Goal: Communication & Community: Answer question/provide support

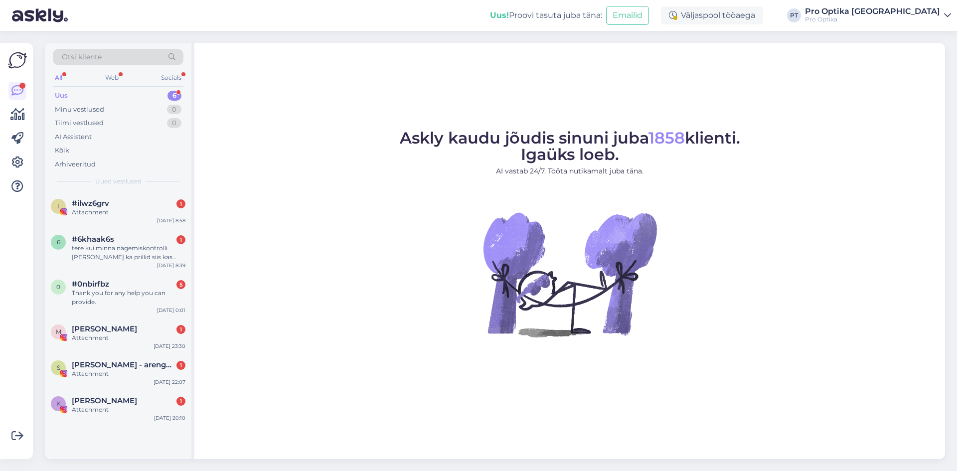
drag, startPoint x: 624, startPoint y: 61, endPoint x: 402, endPoint y: 35, distance: 223.2
click at [624, 61] on div "Askly kaudu jõudis sinuni juba 1858 klienti. Igaüks loeb. AI vastab 24/7. Tööta…" at bounding box center [569, 251] width 750 height 416
click at [134, 393] on div "K [PERSON_NAME] 1 Attachment [DATE] 20:10" at bounding box center [118, 407] width 146 height 36
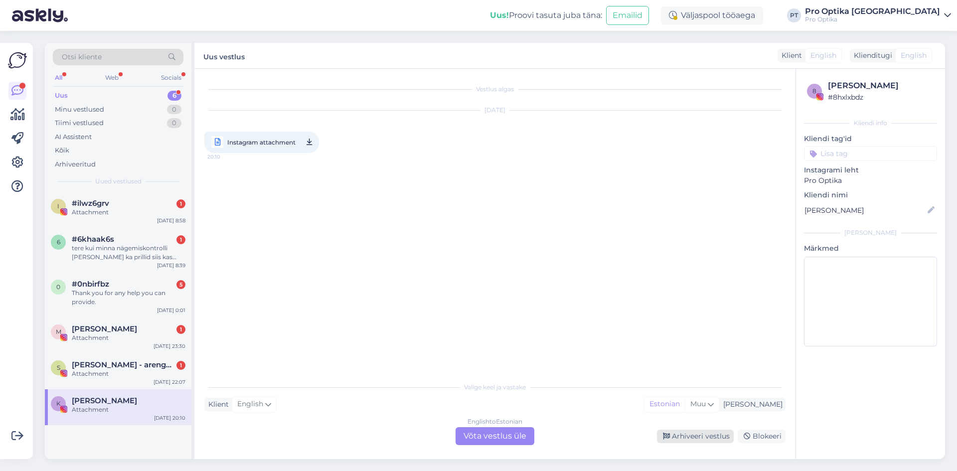
click at [700, 431] on div "Arhiveeri vestlus" at bounding box center [695, 435] width 77 height 13
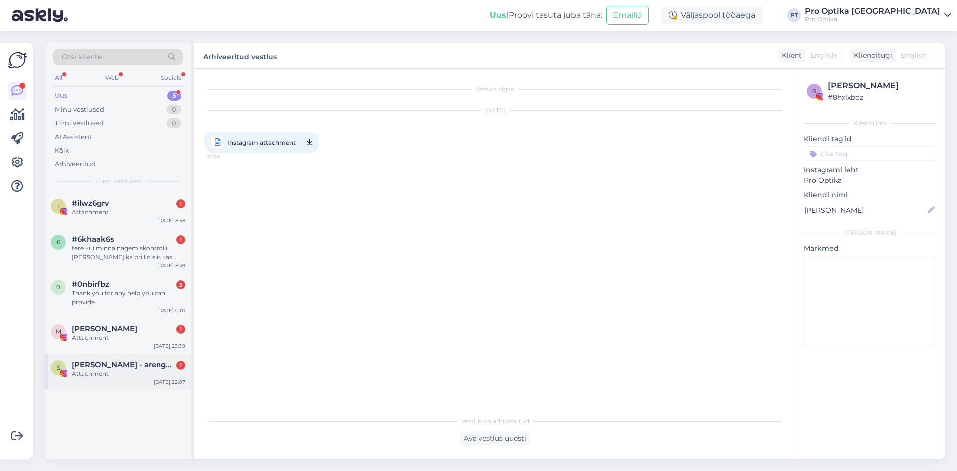
click at [116, 361] on span "[PERSON_NAME] - arengupartner" at bounding box center [124, 364] width 104 height 9
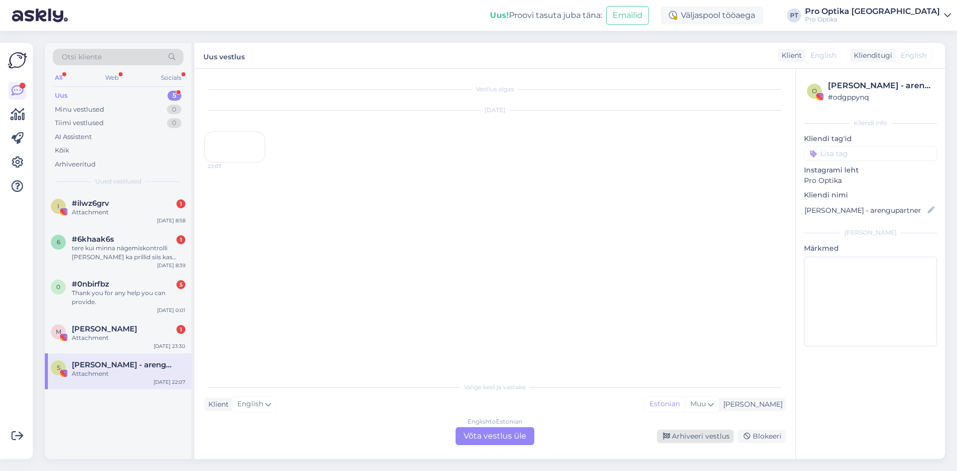
click at [673, 435] on div "Arhiveeri vestlus" at bounding box center [695, 435] width 77 height 13
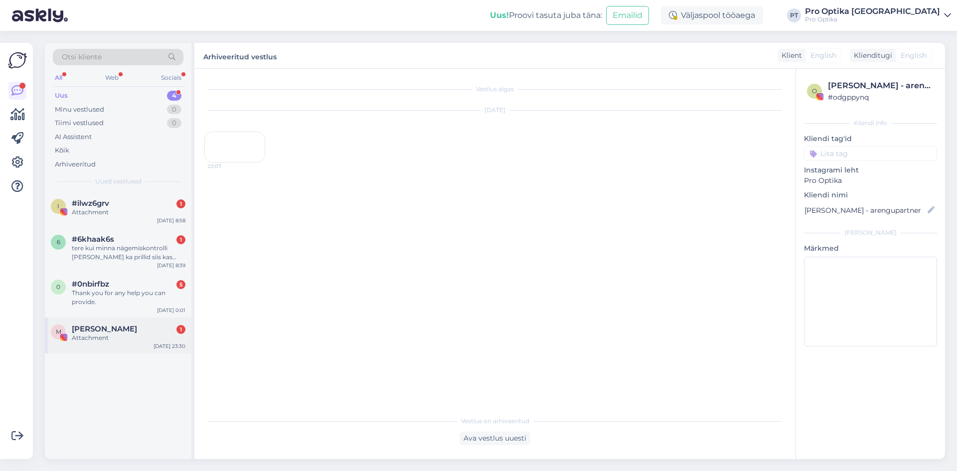
click at [131, 329] on div "[PERSON_NAME] 1" at bounding box center [129, 328] width 114 height 9
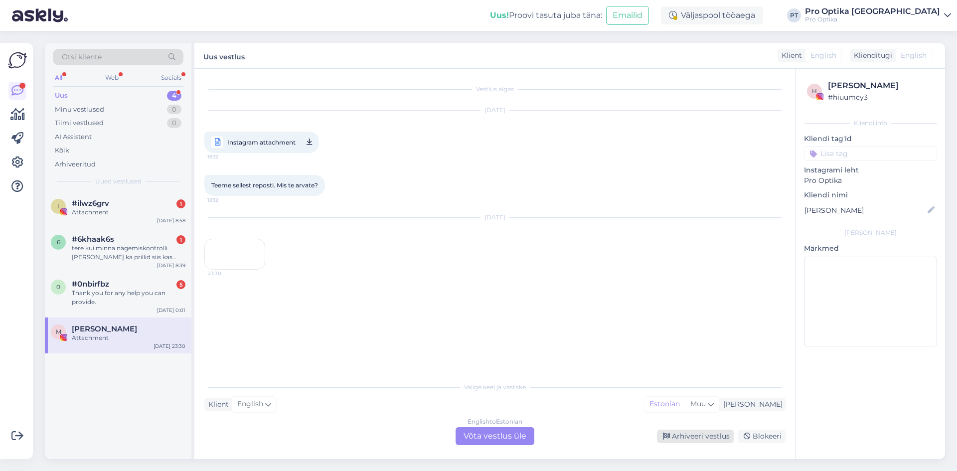
click at [682, 437] on div "Arhiveeri vestlus" at bounding box center [695, 435] width 77 height 13
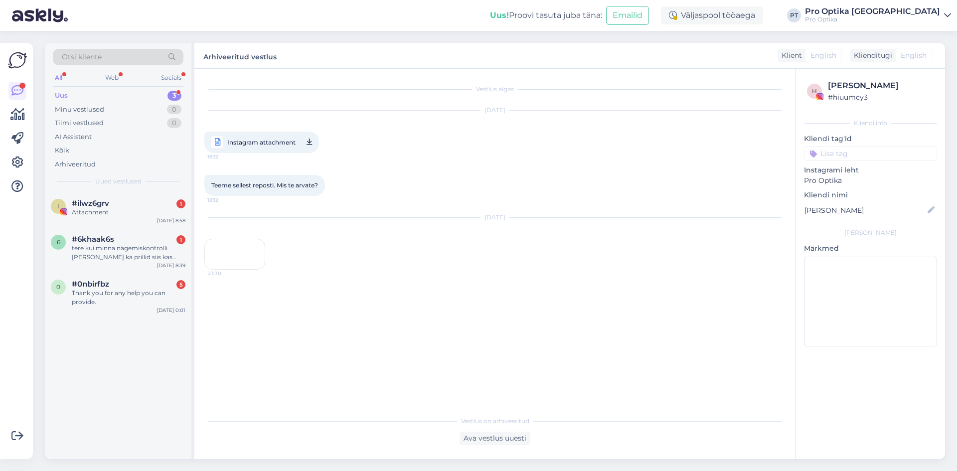
click at [94, 298] on div "Thank you for any help you can provide." at bounding box center [129, 297] width 114 height 18
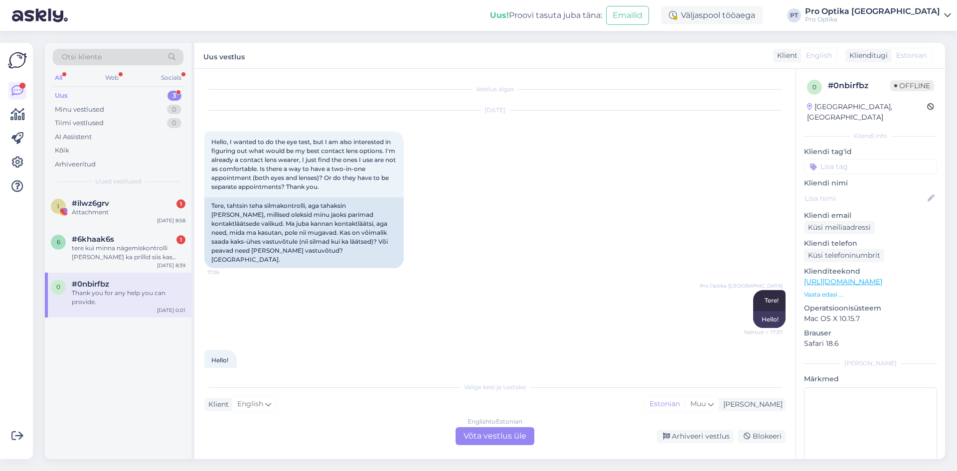
scroll to position [1851, 0]
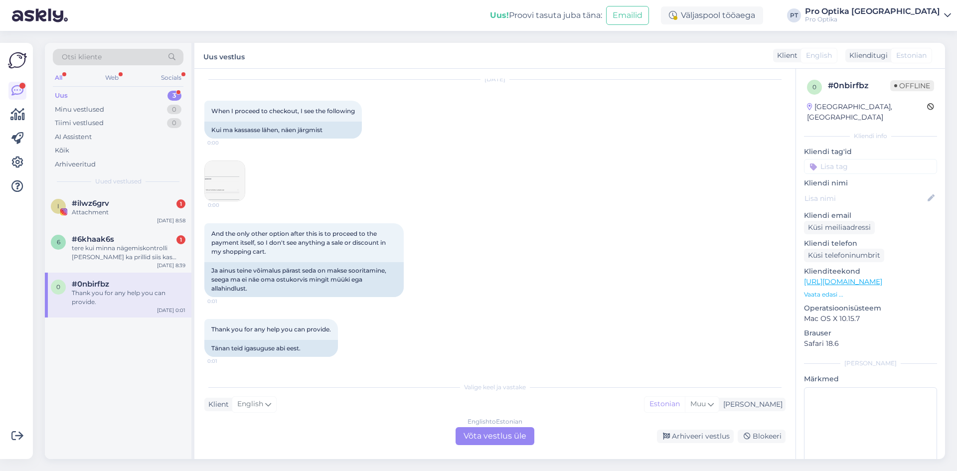
click at [233, 184] on img at bounding box center [225, 181] width 40 height 40
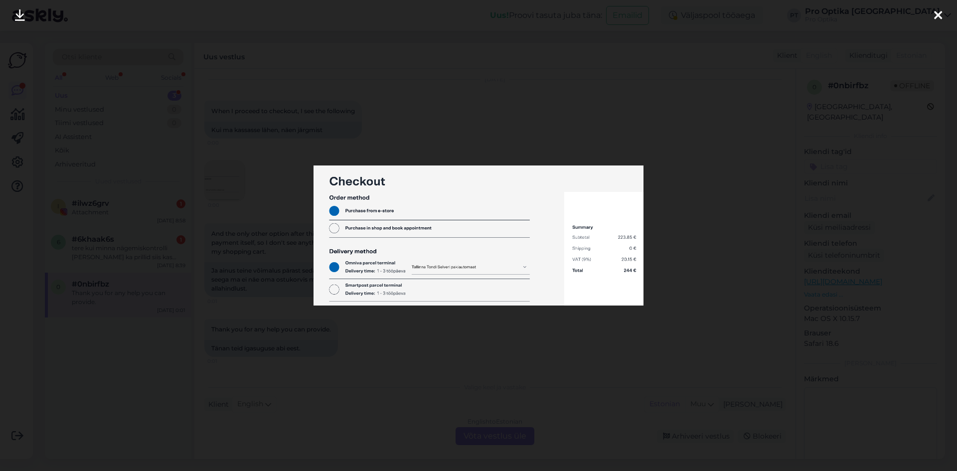
click at [493, 382] on div at bounding box center [478, 235] width 957 height 471
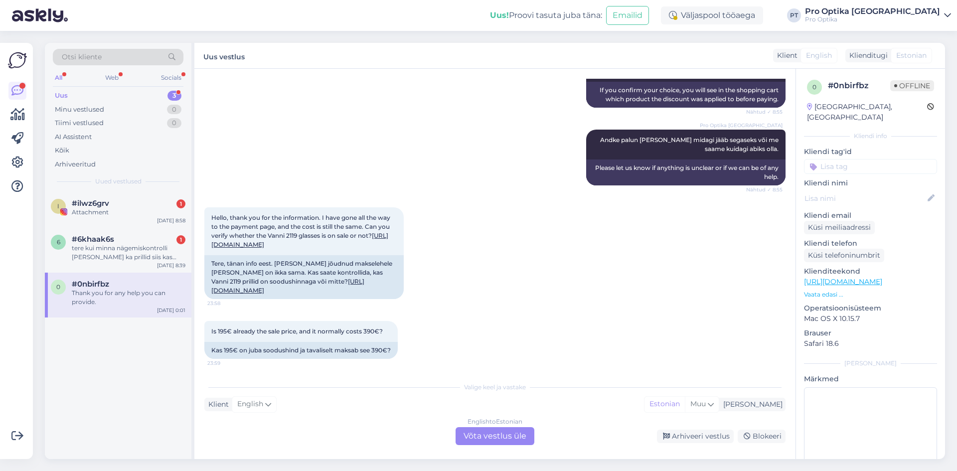
scroll to position [1503, 0]
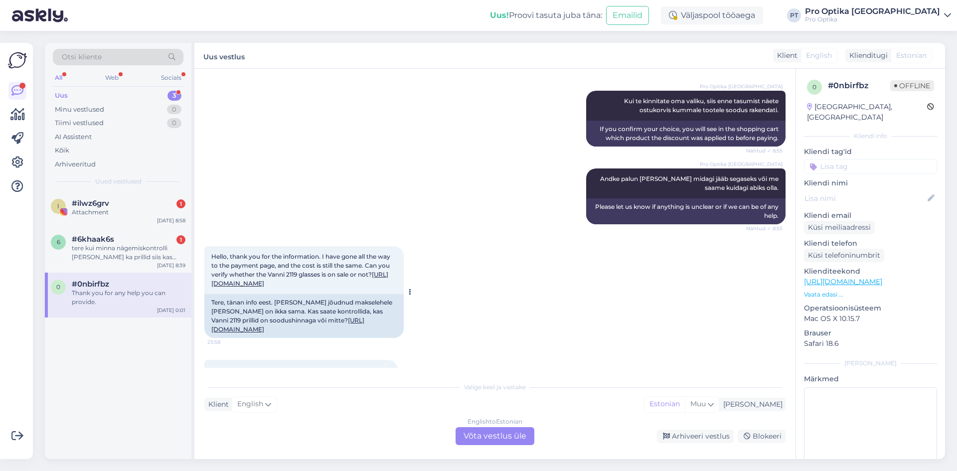
click at [259, 331] on link "[URL][DOMAIN_NAME]" at bounding box center [287, 324] width 153 height 16
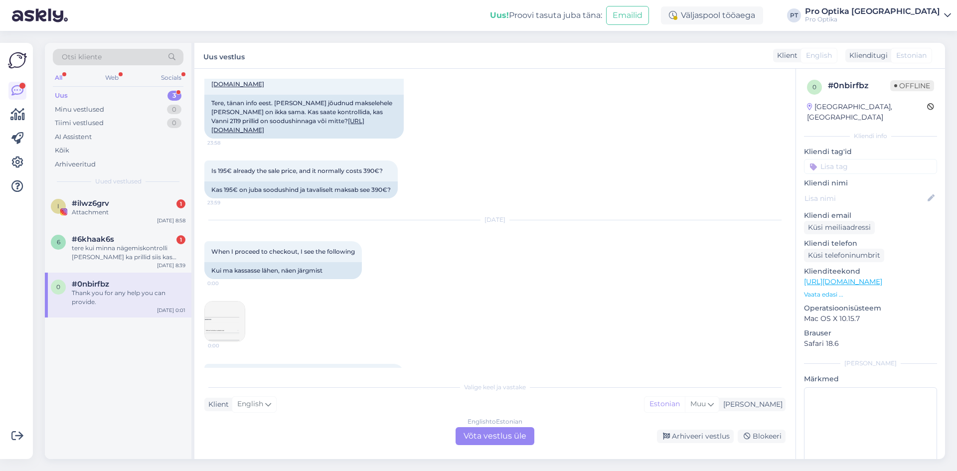
scroll to position [1851, 0]
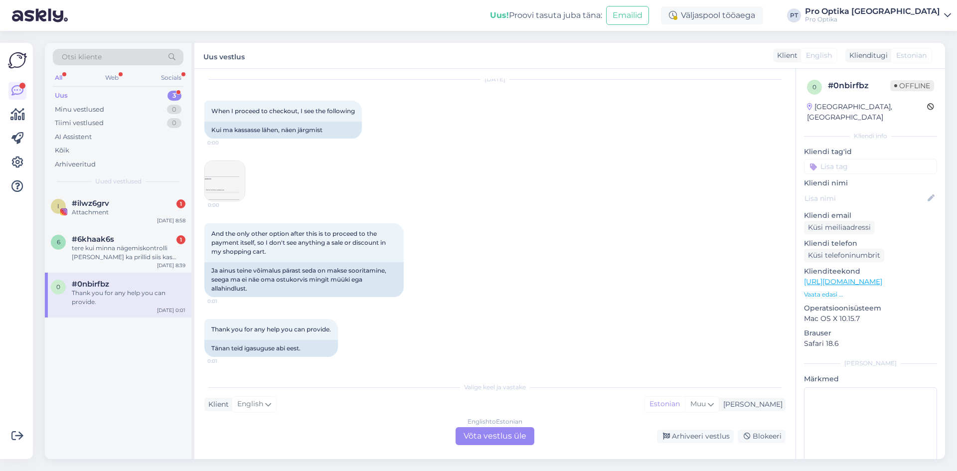
drag, startPoint x: 518, startPoint y: 430, endPoint x: 500, endPoint y: 432, distance: 18.0
click at [518, 430] on div "English to Estonian Võta vestlus üle" at bounding box center [494, 436] width 79 height 18
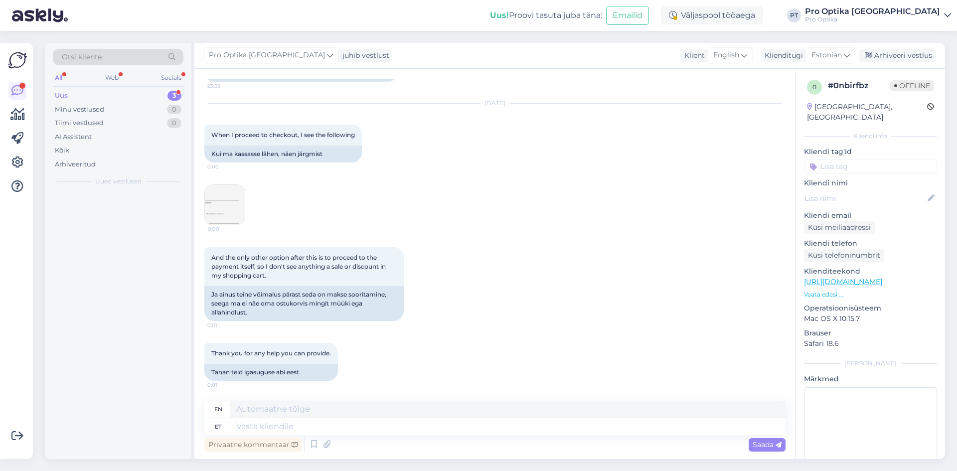
scroll to position [1827, 0]
click at [395, 422] on textarea at bounding box center [507, 426] width 555 height 17
type textarea "Tere t"
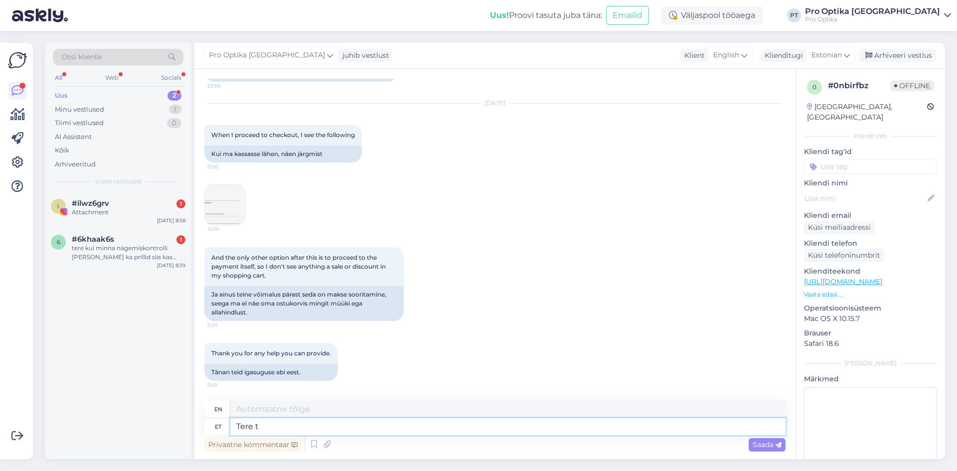
type textarea "Hello"
type textarea "Tere taas!"
type textarea "Hello again!"
type textarea "Tere taas! Tõesti"
type textarea "Hello again! Really"
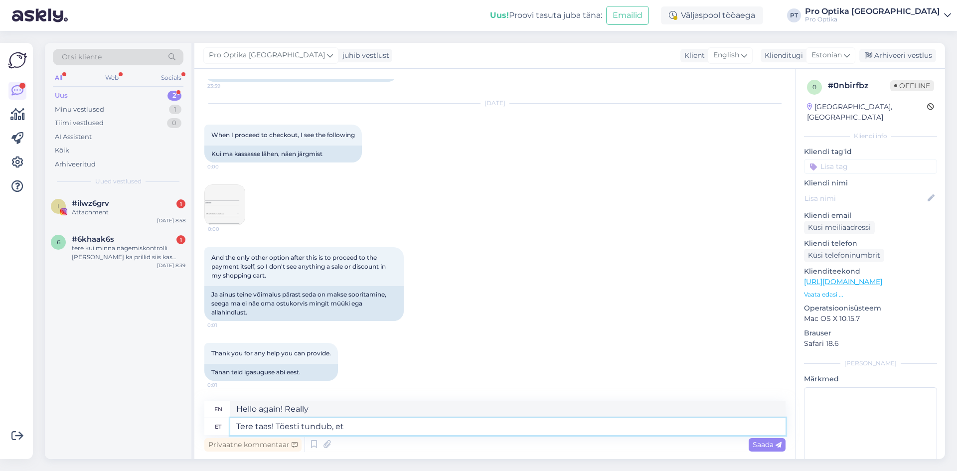
type textarea "Tere taas! Tõesti tundub, et"
type textarea "Hello again! It really seems that"
type textarea "Tere taas! Tõesti tundub, et hetkel so"
type textarea "Hello again! It really seems like at the moment"
type textarea "Tere taas! Tõesti tundub, et hetkel soodus"
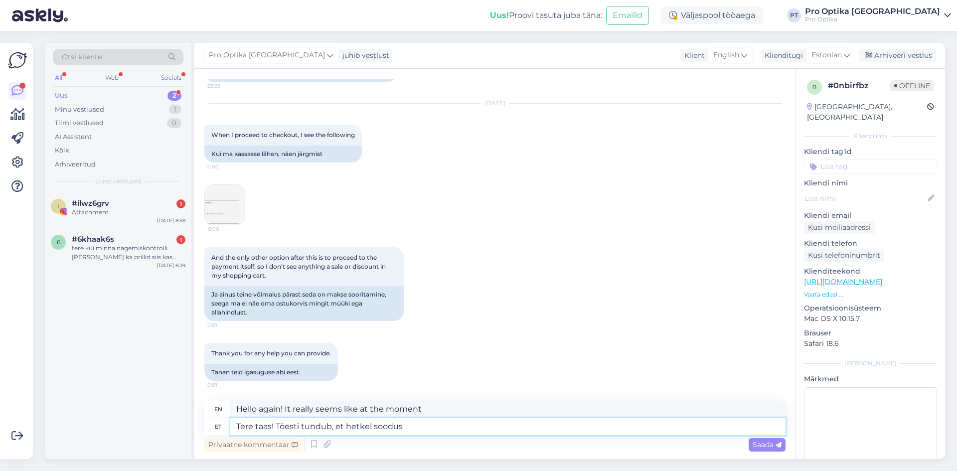
type textarea "Hello again! It really seems like a bargain at the moment"
type textarea "Tere taas! Tõesti tundub, et hetkel soodus mingil p"
type textarea "Hello again! It really seems like there's some kind of discount at the moment."
type textarea "Tere taas! Tõesti tundub, et hetkel soodus mingil põhjusel ei"
type textarea "Hello again! It really seems like it's on sale at the moment for some reason."
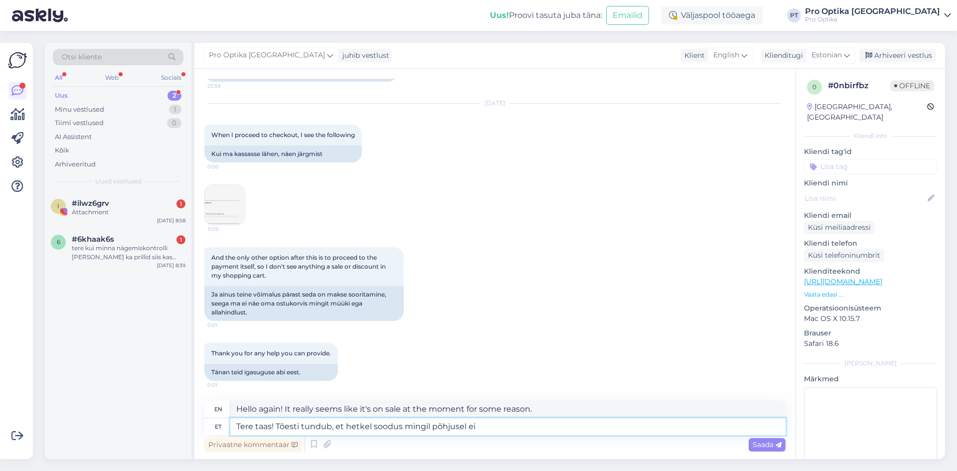
type textarea "Tere taas! Tõesti tundub, et hetkel soodus mingil põhjusel ei r"
type textarea "Hello again! It really seems that the discount is not available at the moment f…"
type textarea "Tere taas! Tõesti tundub, et hetkel soodus mingil põhjusel ei rakendu,"
type textarea "Hello again! It really seems that the discount is not applicable at the moment …"
type textarea "Tere taas! Tõesti tundub, et hetkel soodus mingil põhjusel ei rakendu."
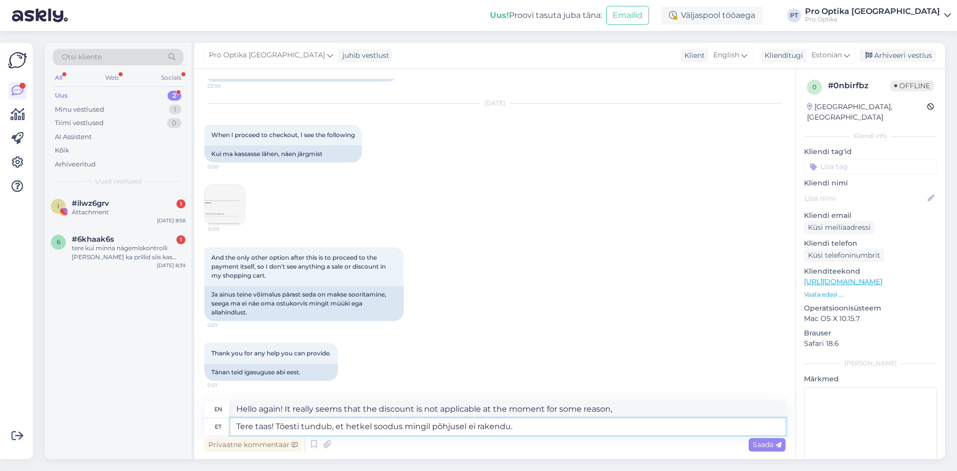
type textarea "Hello again! It really seems that the discount is not applicable at the moment …"
type textarea "Tere taas! Tõesti tundub, et hetkel soodus mingil põhjusel ei rakendu. Imelik ku"
type textarea "Hello again! It really seems like the discount isn't working for some reason at…"
type textarea "Tere taas! Tõesti tundub, et hetkel soodus mingil põhjusel ei rakendu. Imelik k…"
type textarea "Hello again! It really seems that the discount is not being applied at the mome…"
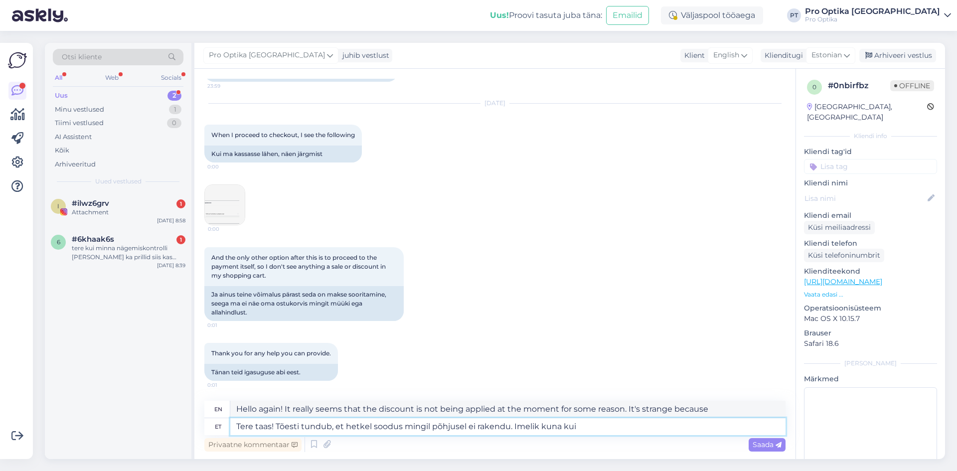
type textarea "Tere taas! Tõesti tundub, et hetkel soodus mingil põhjusel ei rakendu. Imelik k…"
type textarea "Hello again! It really seems that the discount is not being applied at the mome…"
type textarea "Tere taas! Tõesti tundub, et hetkel soodus mingil põhjusel ei rakendu. Imelik k…"
type textarea "Hello again! It really seems that the discount is not being applied at the mome…"
type textarea "Tere taas! Tõesti tundub, et hetkel soodus mingil põhjusel ei rakendu. Imelik k…"
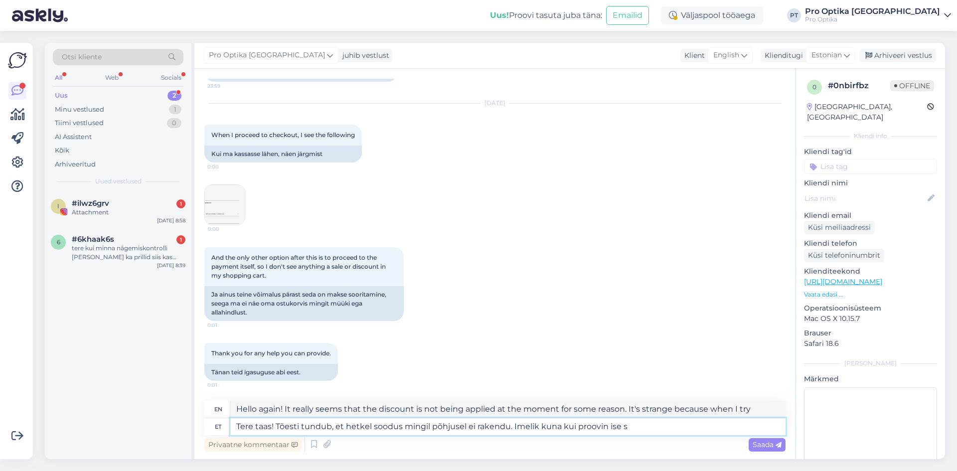
type textarea "Hello again! It really seems that the discount is not being applied at the mome…"
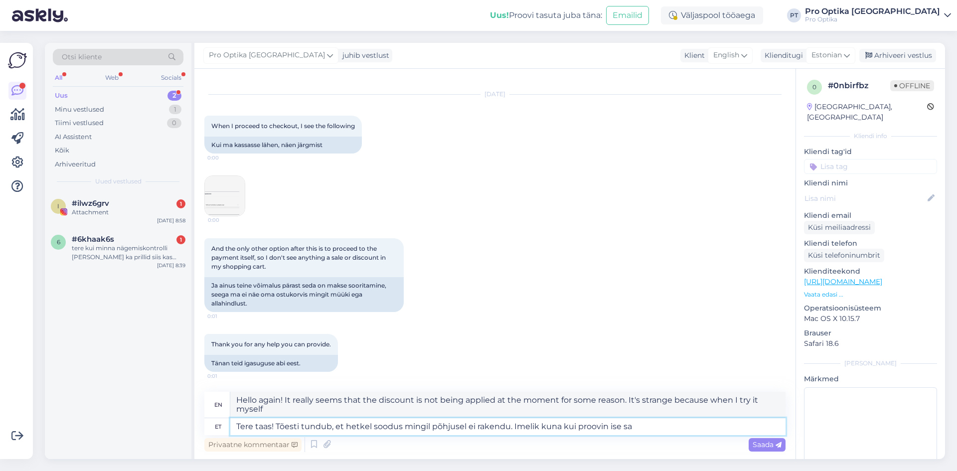
scroll to position [1836, 0]
type textarea "Tere taas! Tõesti tundub, et hetkel soodus mingil põhjusel ei rakendu. Imelik k…"
type textarea "Hello again! It really seems that the discount is not being applied at the mome…"
type textarea "Tere taas! Tõesti tundub, et hetkel soodus mingil põhjusel ei rakendu. Imelik k…"
type textarea "Hello again! It really seems that the discount is not being applied at the mome…"
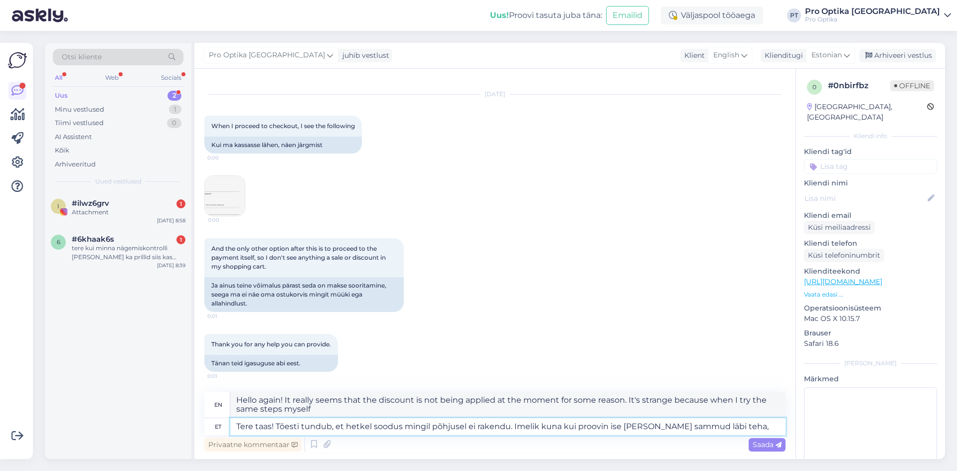
type textarea "Tere taas! Tõesti tundub, et hetkel soodus mingil põhjusel ei rakendu. Imelik k…"
type textarea "Hello again! It really seems that the discount is not being applied at the mome…"
type textarea "Tere taas! Tõesti tundub, et hetkel soodus mingil põhjusel ei rakendu. Imelik k…"
type textarea "Hello again! It really seems like the discount isn't working for some reason at…"
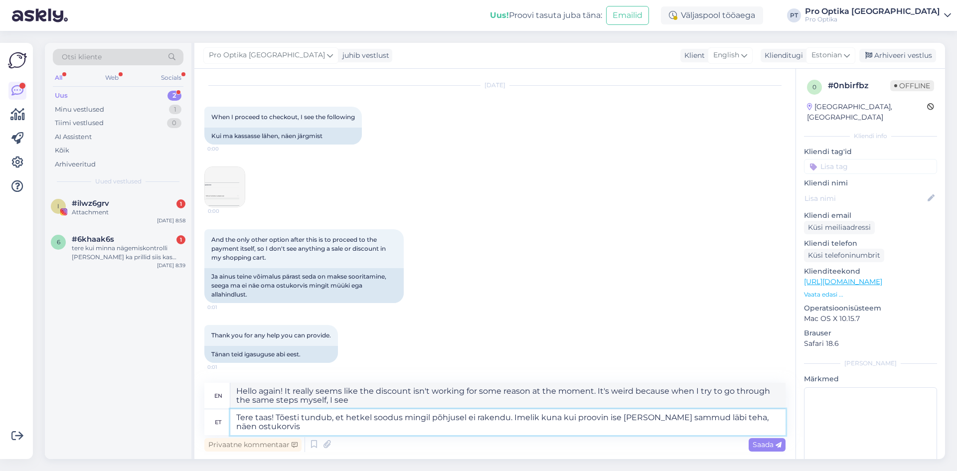
type textarea "Tere taas! Tõesti tundub, et hetkel soodus mingil põhjusel ei rakendu. Imelik k…"
type textarea "Hello again! It really seems that the discount is not being applied at the mome…"
type textarea "Tere taas! Tõesti tundub, et hetkel soodus mingil põhjusel ei rakendu. Imelik k…"
type textarea "Hello again! It really seems like the discount isn't being applied at the momen…"
type textarea "Tere taas! Tõesti tundub, et hetkel soodus mingil põhjusel ei rakendu. Imelik k…"
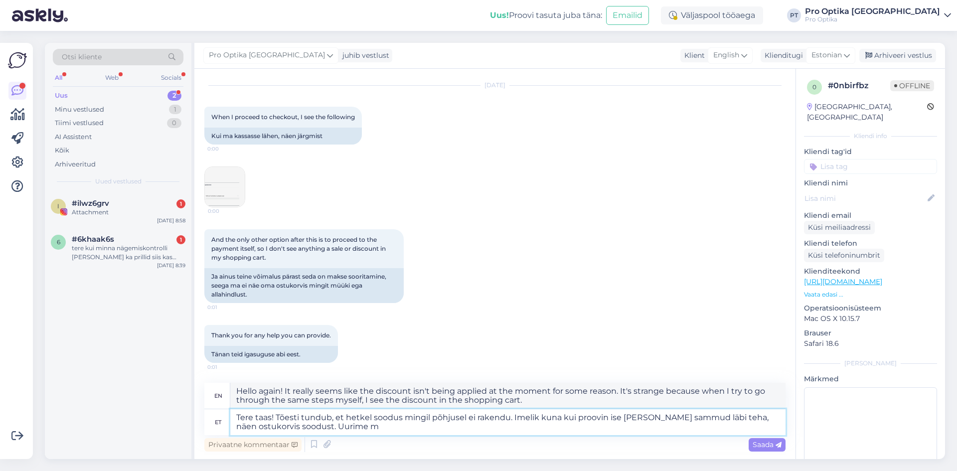
type textarea "Hello again! It really seems that the discount is not being applied at the mome…"
type textarea "Tere taas! Tõesti tundub, et hetkel soodus mingil põhjusel ei rakendu. Imelik k…"
type textarea "Hello again! It really seems that the discount is not being applied at the mome…"
type textarea "Tere taas! Tõesti tundub, et hetkel soodus mingil põhjusel ei rakendu. Imelik k…"
type textarea "Hello again! It really seems that the discount is not being applied at the mome…"
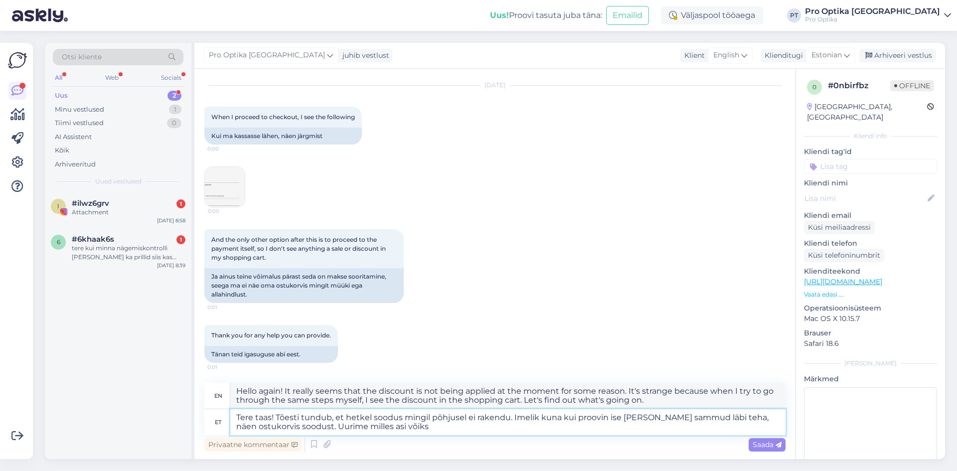
type textarea "Tere taas! Tõesti tundub, et hetkel soodus mingil põhjusel ei rakendu. Imelik k…"
type textarea "Hello again! It really seems that the discount is not being applied at the mome…"
type textarea "Tere taas! Tõesti tundub, et hetkel soodus mingil põhjusel ei rakendu. Imelik k…"
type textarea "Hello again! It really seems that the discount is not being applied at the mome…"
type textarea "Tere taas! Tõesti tundub, et hetkel soodus mingil põhjusel ei rakendu. Imelik k…"
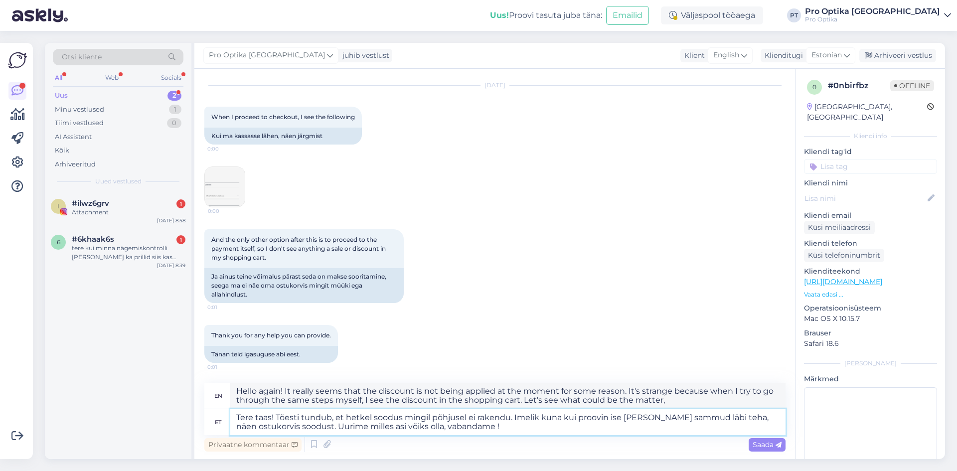
type textarea "Hello again! It really seems that the discount is not being applied at the mome…"
type textarea "Tere taas! Tõesti tundub, et hetkel soodus mingil põhjusel ei rakendu. Imelik k…"
type textarea "Hello again! It really seems that the discount is not being applied at the mome…"
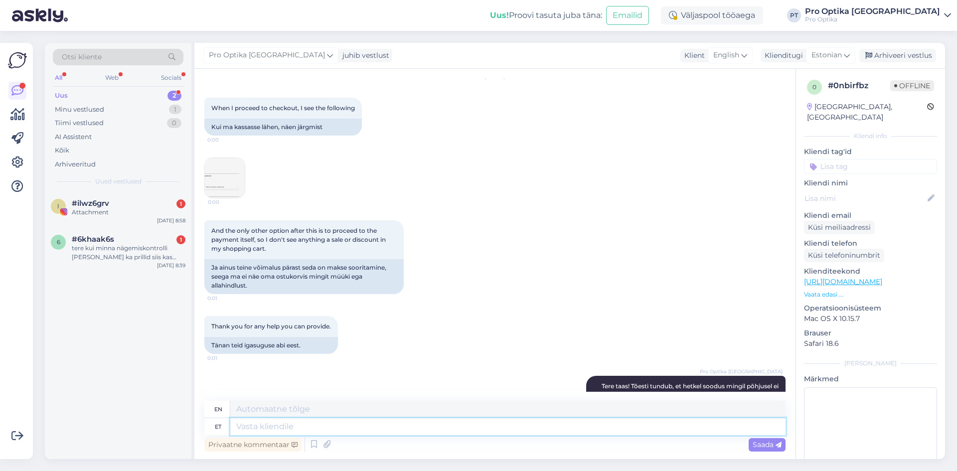
scroll to position [1950, 0]
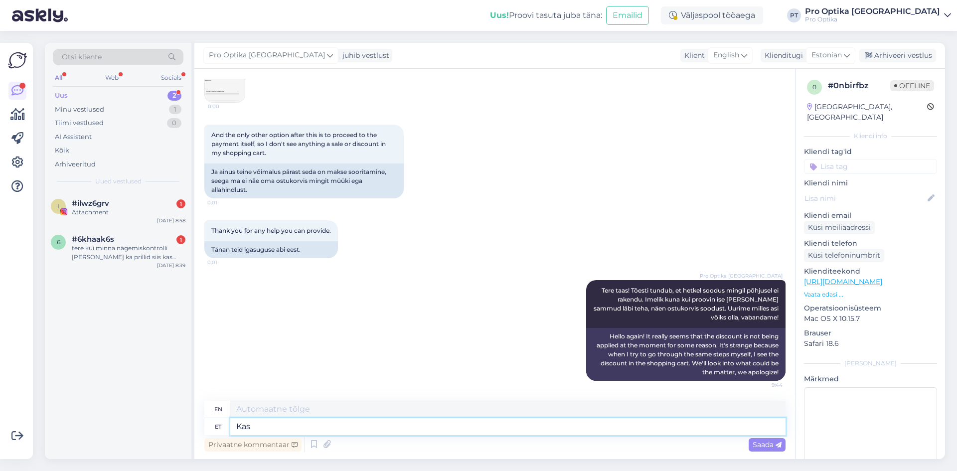
type textarea "Kas"
type textarea "Is"
type textarea "Kas Te so"
type textarea "Are you"
type textarea "Kas Te soovite"
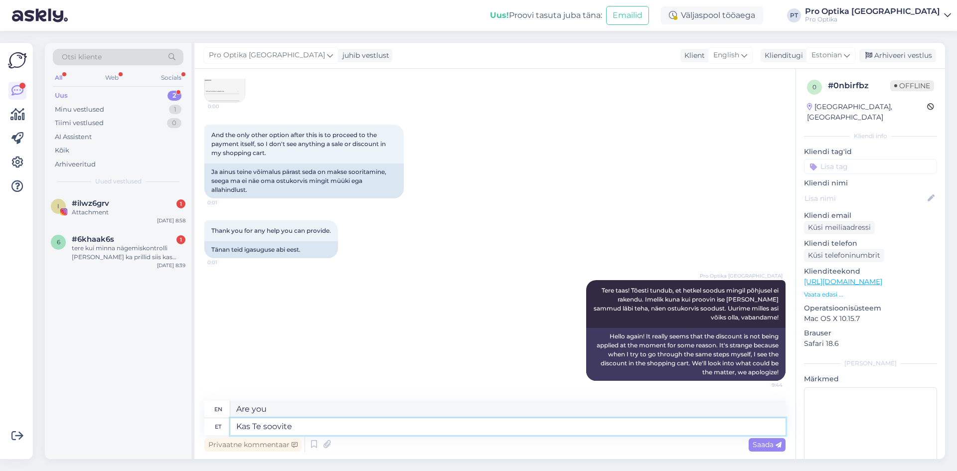
type textarea "Do you want"
type textarea "Kas Te soovite, et"
type textarea "Do you want to"
type textarea "Kas Te soovite, et m"
type textarea "Do you want that?"
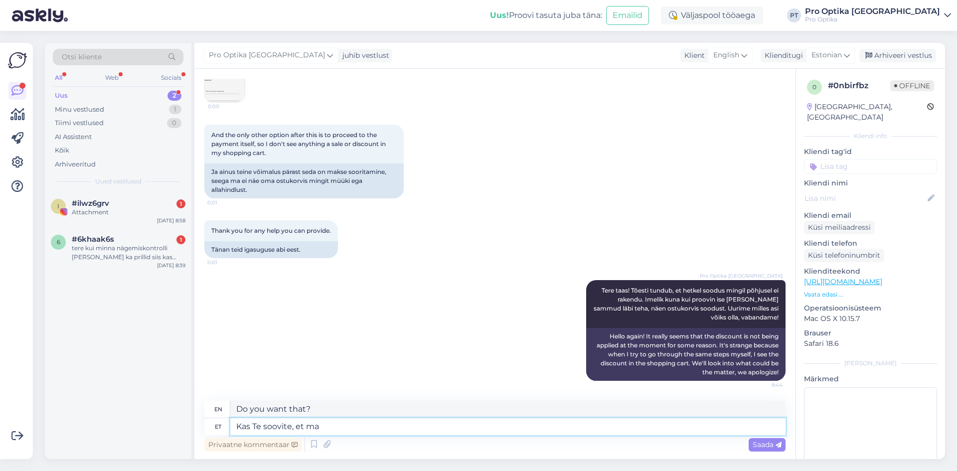
type textarea "Kas Te soovite, et ma"
type textarea "Do you want me to?"
type textarea "Kas Te soovite, et ma vormistan Te"
type textarea "Do you want me to formalize?"
type textarea "Kas Te soovite, et ma vormistan Teile te"
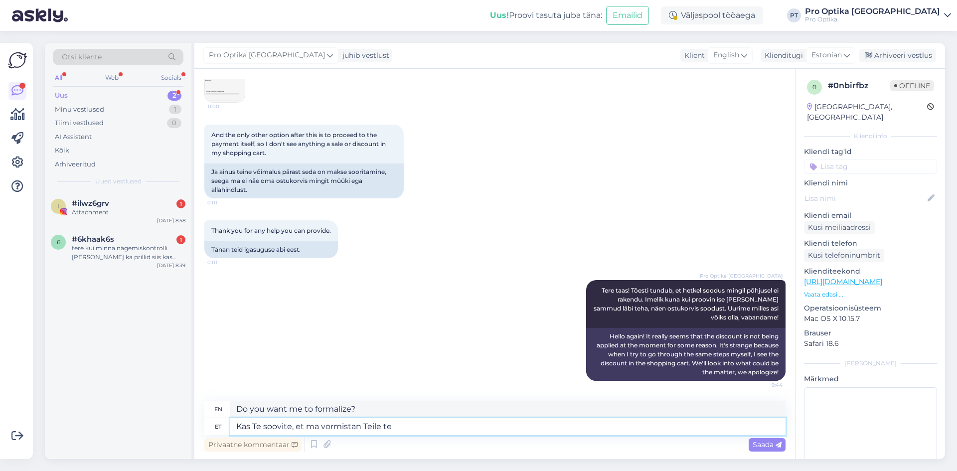
type textarea "Would you like me to formalize it for you?"
type textarea "Kas Te soovite, et ma vormistan Teile ise t"
type textarea "Would you like me to prepare it for you myself?"
type textarea "Kas Te soovite, et ma vormistan Teile ise tellimuse õ"
type textarea "Would you like me to place an order for you myself?"
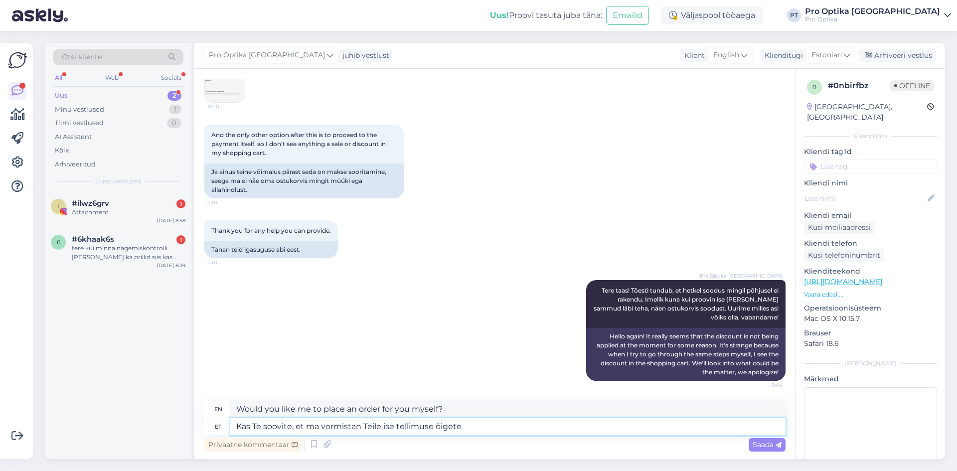
type textarea "Kas Te soovite, et ma vormistan Teile ise tellimuse õigete"
type textarea "Would you like me to place the order for you myself?"
type textarea "Kas Te soovite, et ma vormistan Teile ise tellimuse õigete hindadega n"
type textarea "Would you like me to place an order for you at the correct prices?"
type textarea "Kas Te soovite, et ma vormistan Teile ise tellimuse õigete hindadega ning sa"
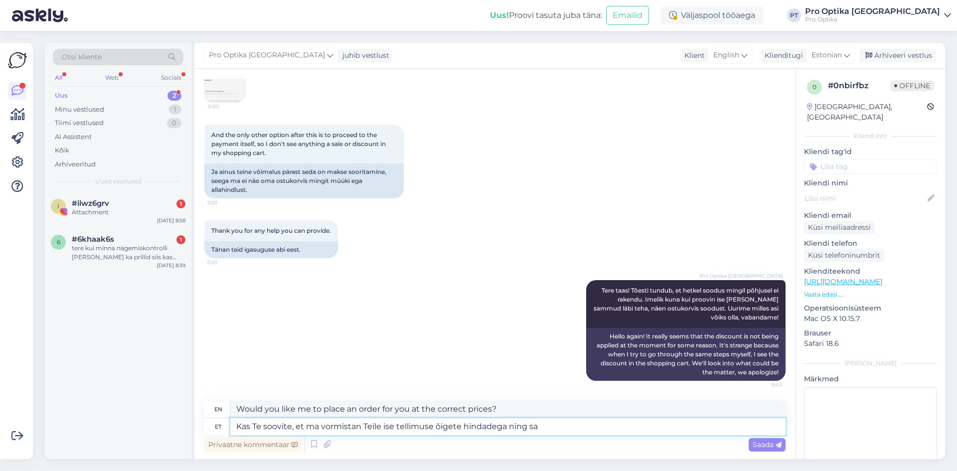
type textarea "Would you like me to place an order for you myself at the correct prices and"
type textarea "Kas Te soovite, et ma vormistan Teile ise tellimuse õigete hindadega ning saadan"
type textarea "Would you like me to place an order for you myself at the correct prices and se…"
type textarea "Kas Te soovite, et ma vormistan Teile ise tellimuse õigete hindadega ning saada…"
type textarea "Would you like me to place an order for you myself with the correct prices and …"
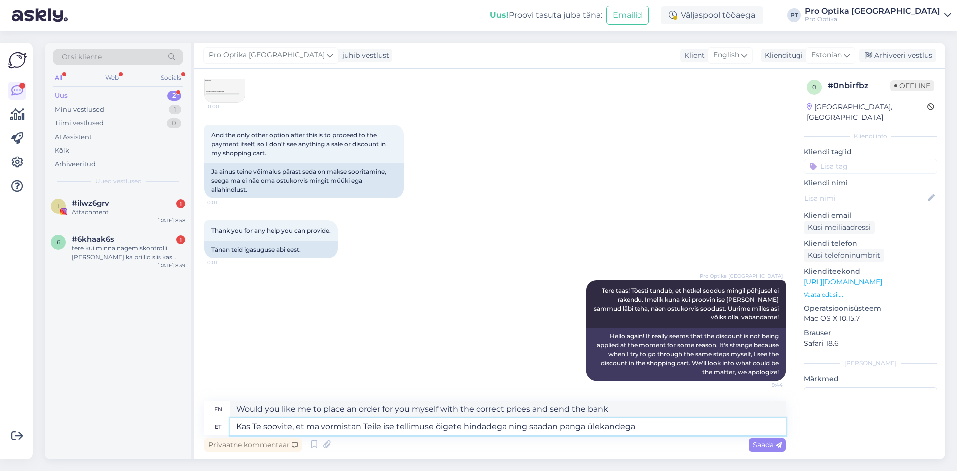
type textarea "Kas Te soovite, et ma vormistan Teile ise tellimuse õigete hindadega ning saada…"
type textarea "Would you like me to place your order with the correct prices and send it by ba…"
type textarea "Kas Te soovite, et ma vormistan Teile ise tellimuse õigete hindadega ning saada…"
type textarea "Would you like me to place your order with the correct prices and send it to yo…"
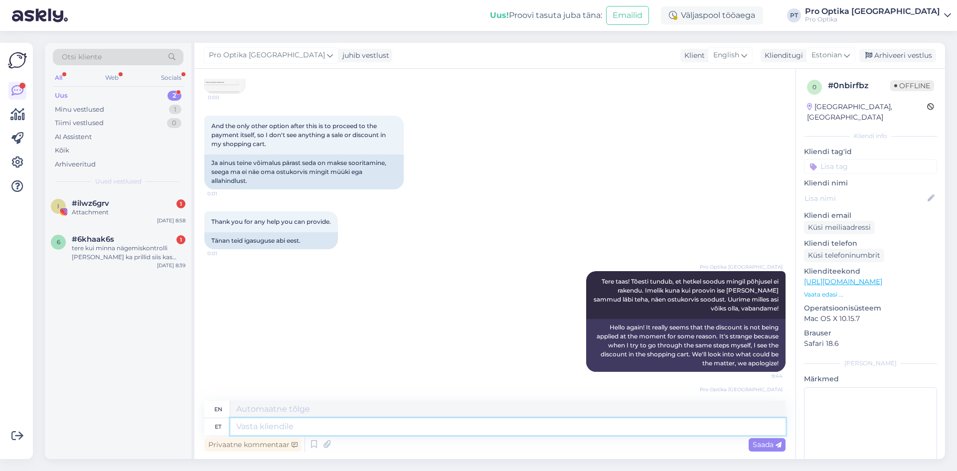
scroll to position [2028, 0]
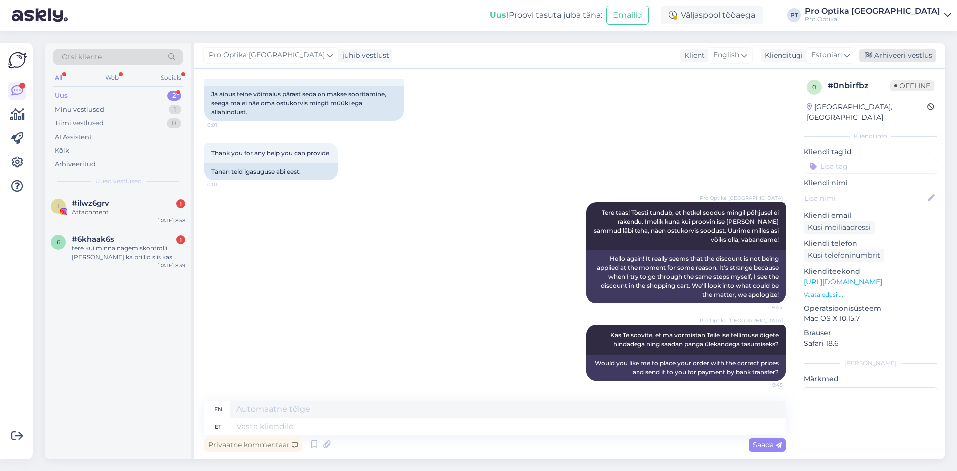
click at [894, 58] on div "Arhiveeri vestlus" at bounding box center [897, 55] width 77 height 13
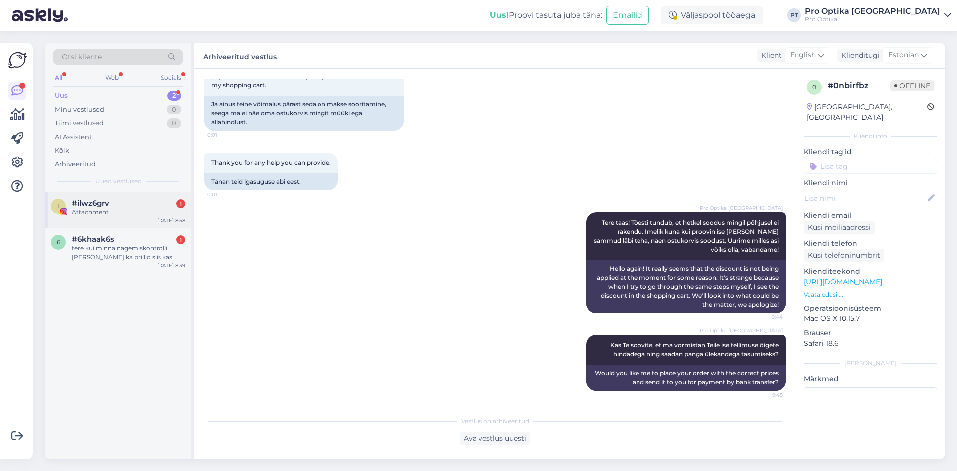
click at [113, 215] on div "Attachment" at bounding box center [129, 212] width 114 height 9
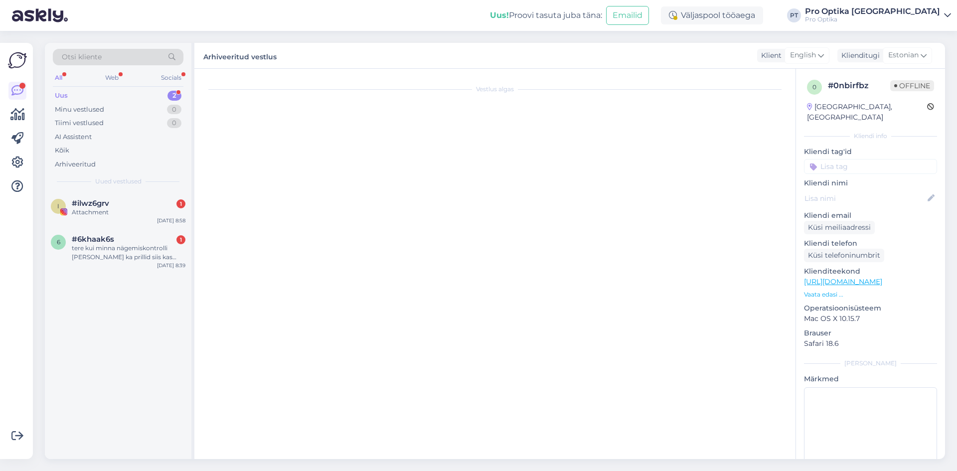
scroll to position [0, 0]
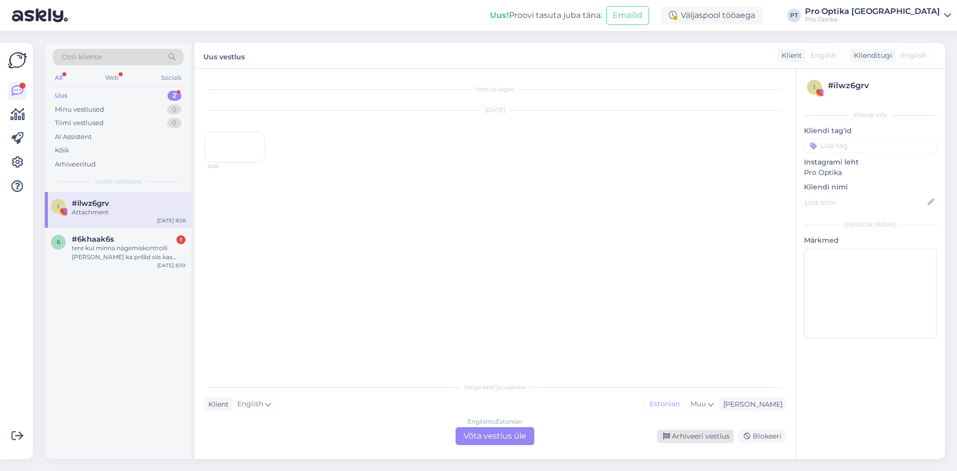
click at [701, 433] on div "Arhiveeri vestlus" at bounding box center [695, 435] width 77 height 13
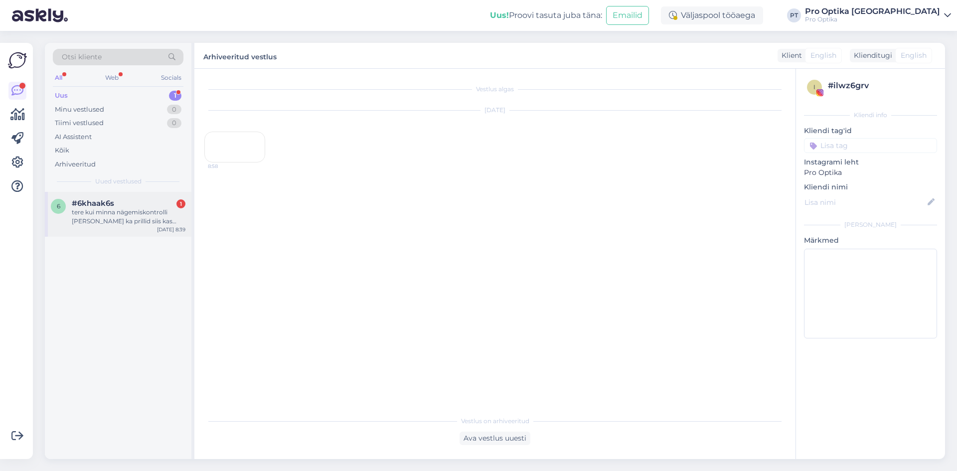
click at [106, 226] on div "6 #6khaak6s 1 tere kui minna nägemiskontrolli [PERSON_NAME] ka prillid siis kas…" at bounding box center [118, 214] width 146 height 45
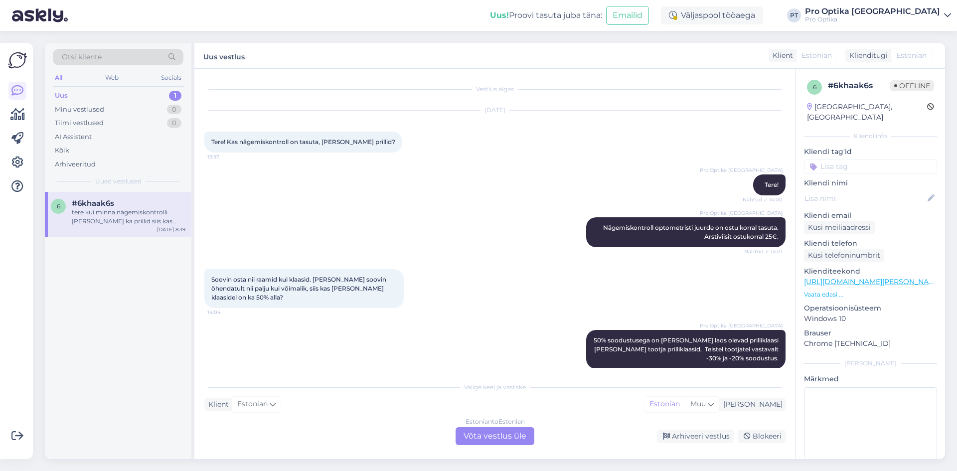
scroll to position [344, 0]
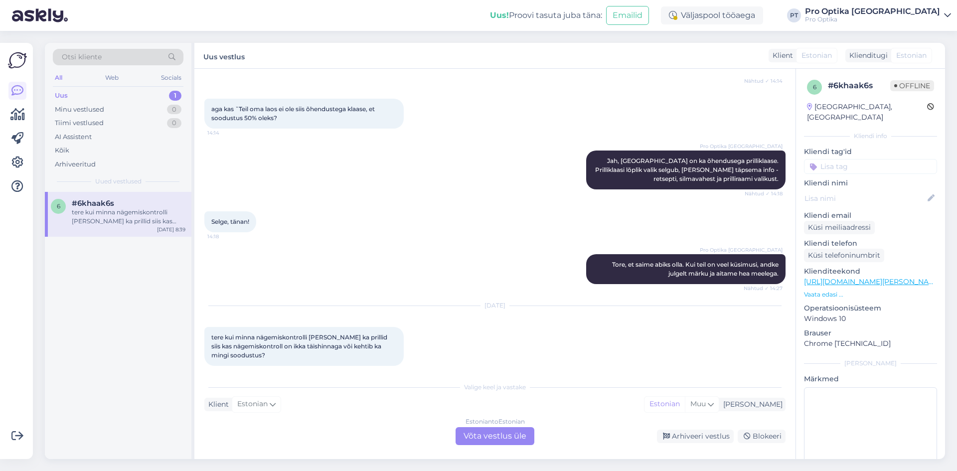
click at [496, 430] on div "Estonian to Estonian Võta vestlus üle" at bounding box center [494, 436] width 79 height 18
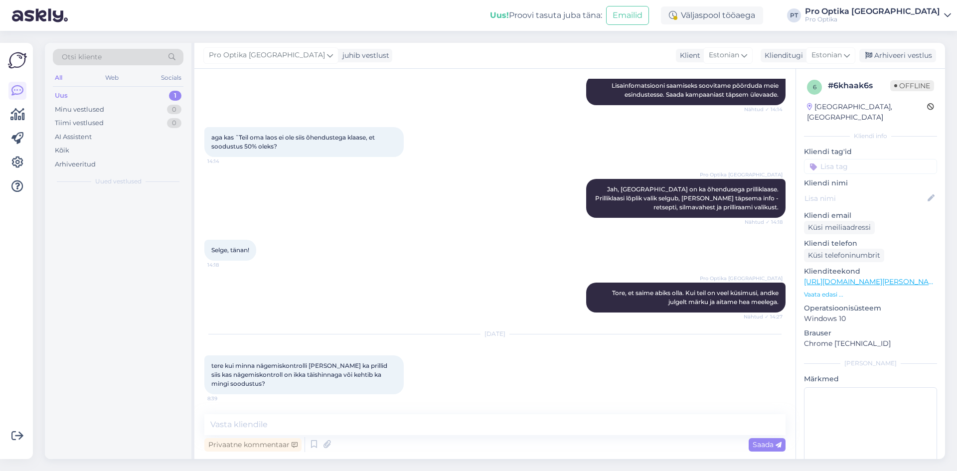
scroll to position [306, 0]
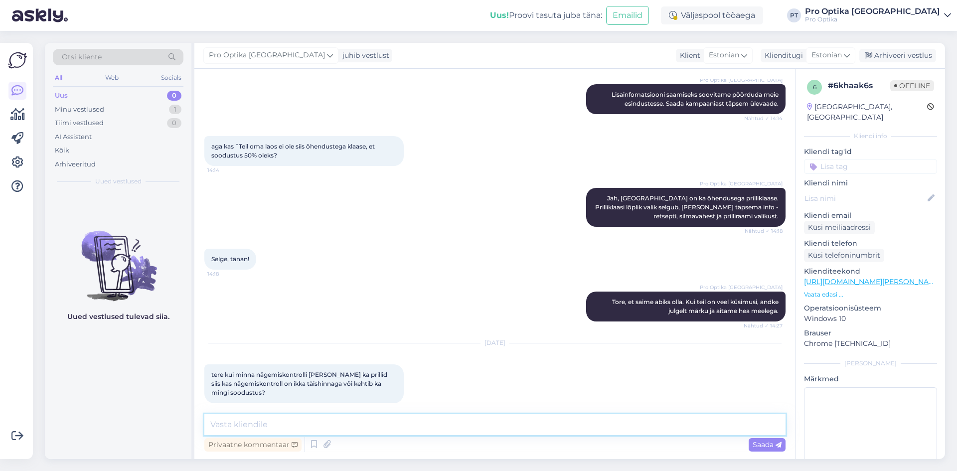
click at [452, 429] on textarea at bounding box center [494, 424] width 581 height 21
type textarea "Tere!"
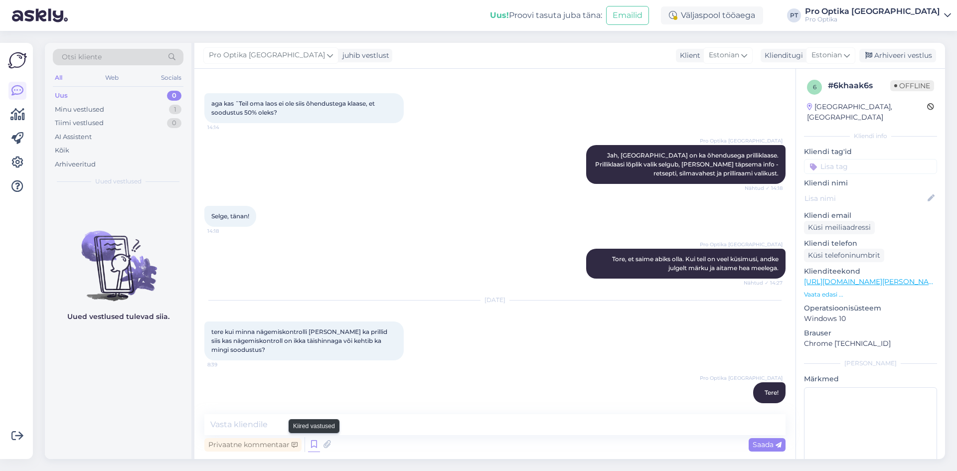
click at [313, 443] on icon at bounding box center [314, 444] width 12 height 15
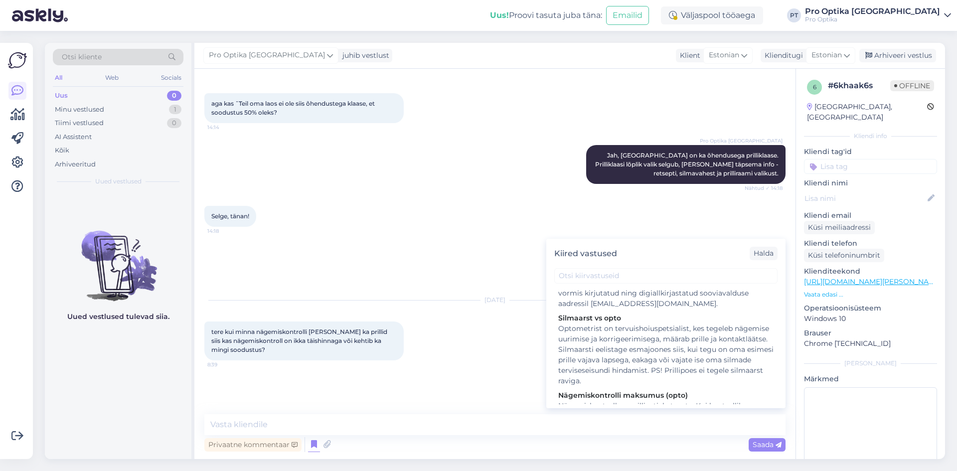
scroll to position [199, 0]
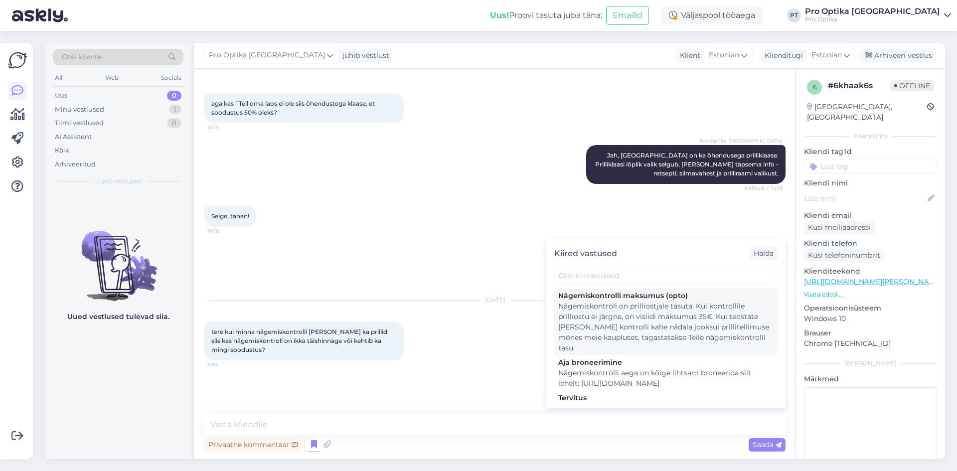
click at [632, 333] on div "Nägemiskontroll on prilliostjale tasuta. Kui kontrollile prilliostu ei järgne, …" at bounding box center [665, 327] width 215 height 52
type textarea "Nägemiskontroll on prilliostjale tasuta. Kui kontrollile prilliostu ei järgne, …"
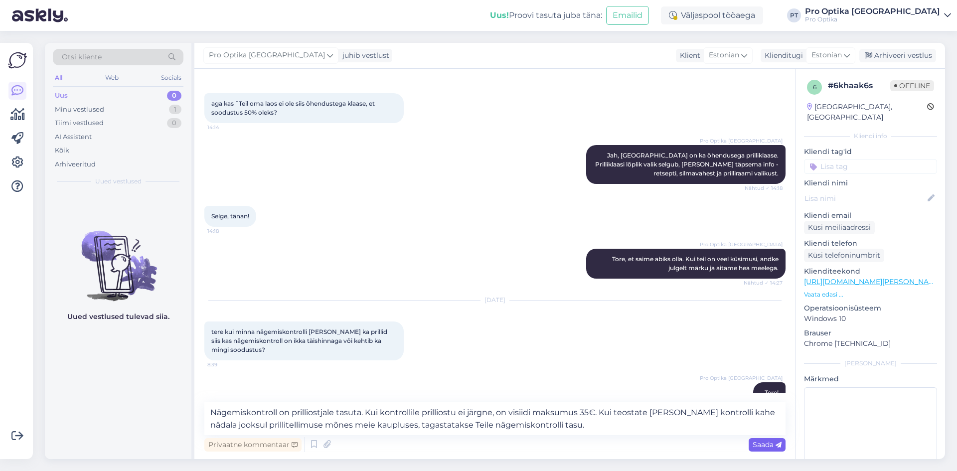
click at [777, 444] on icon at bounding box center [778, 445] width 6 height 6
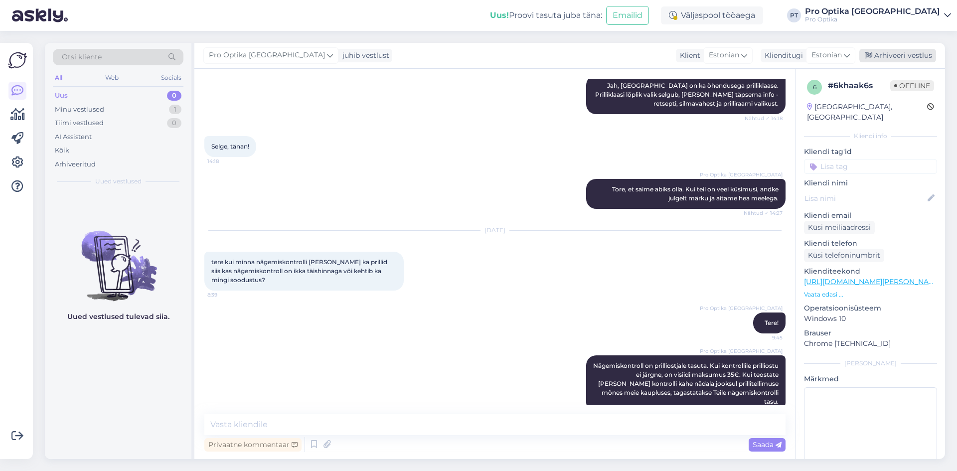
click at [902, 50] on div "Arhiveeri vestlus" at bounding box center [897, 55] width 77 height 13
